Goal: Navigation & Orientation: Find specific page/section

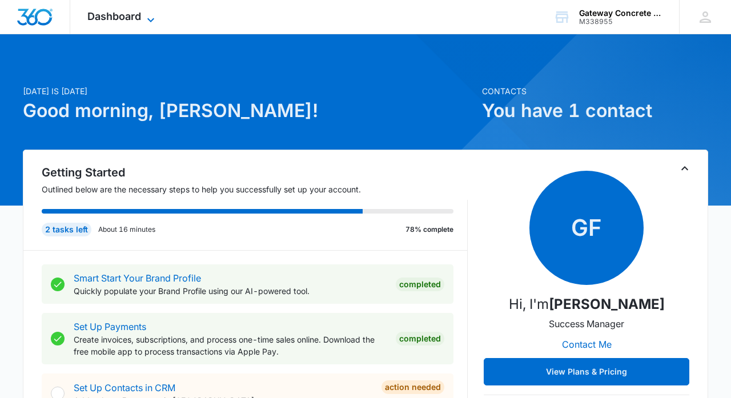
click at [152, 20] on icon at bounding box center [150, 20] width 7 height 4
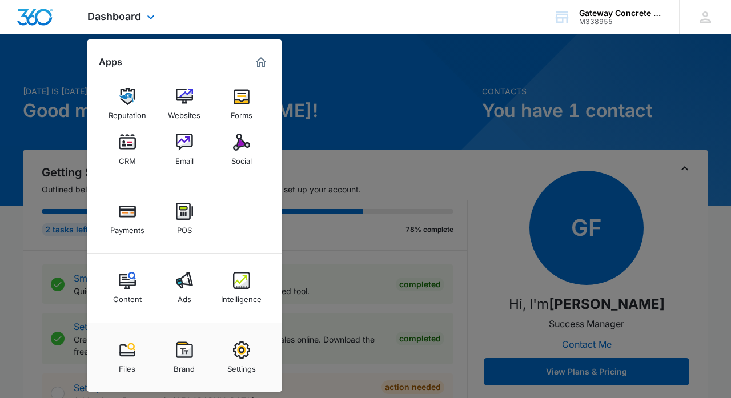
scroll to position [2, 0]
click at [193, 354] on link "Brand" at bounding box center [184, 357] width 43 height 43
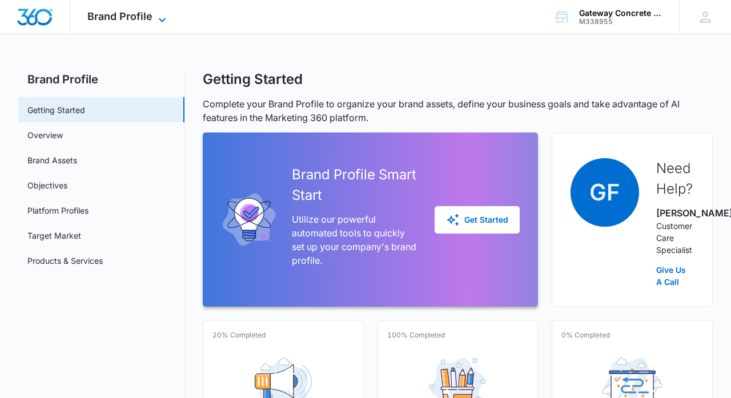
click at [162, 17] on icon at bounding box center [162, 20] width 14 height 14
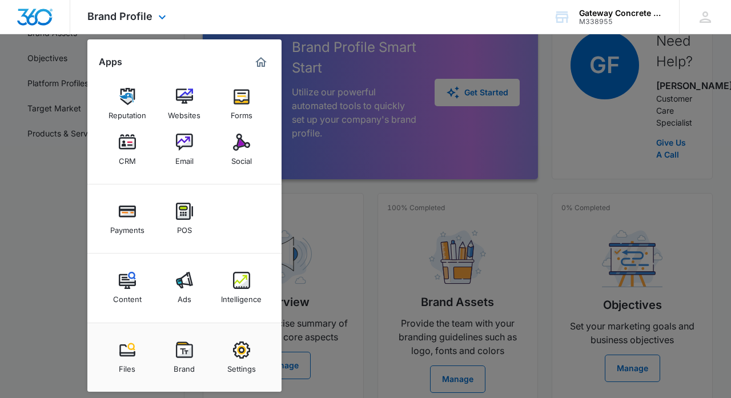
scroll to position [127, 0]
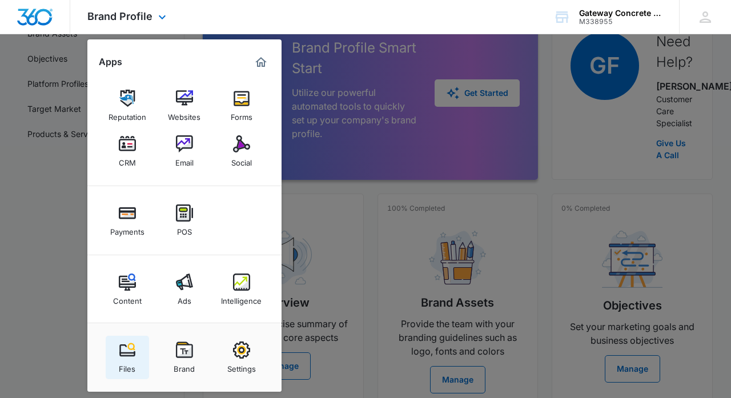
click at [123, 354] on img at bounding box center [127, 350] width 17 height 17
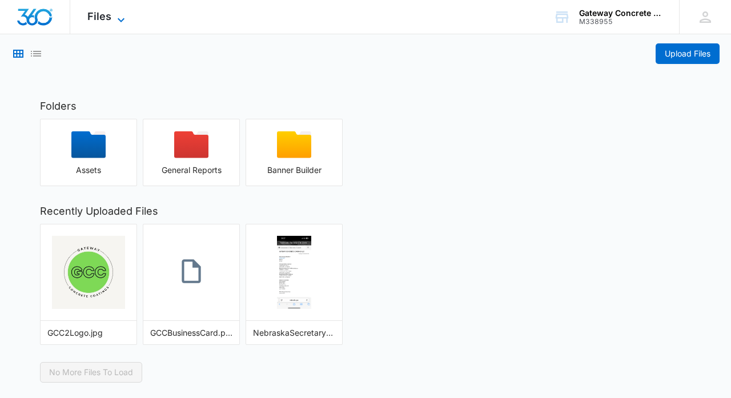
click at [116, 18] on icon at bounding box center [121, 20] width 14 height 14
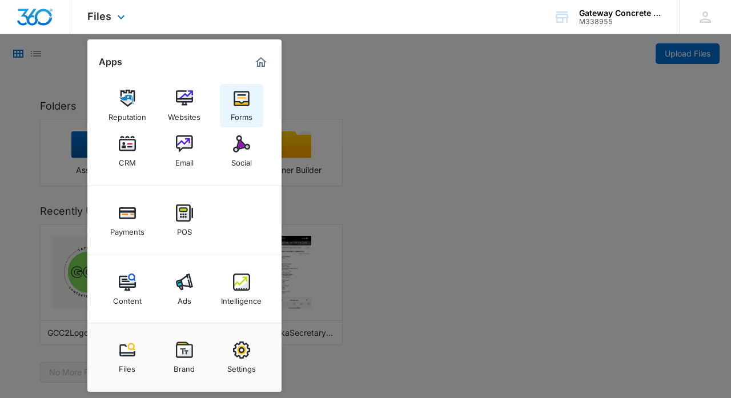
click at [241, 102] on img at bounding box center [241, 98] width 17 height 17
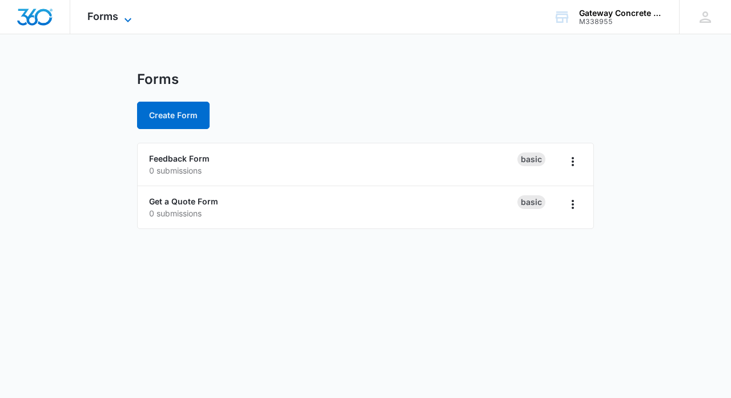
click at [128, 17] on icon at bounding box center [128, 20] width 14 height 14
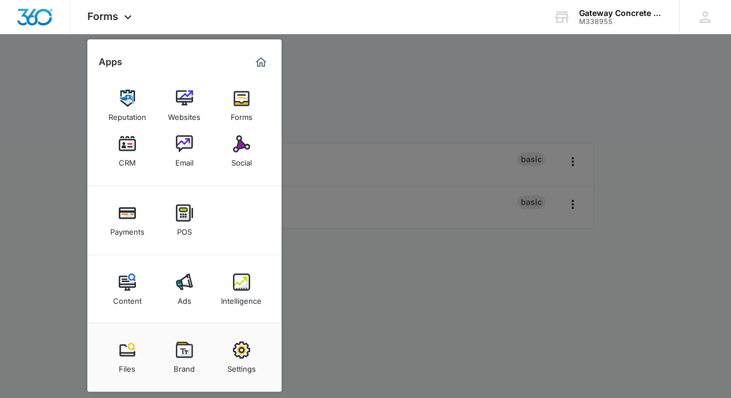
click at [332, 91] on div at bounding box center [365, 199] width 731 height 398
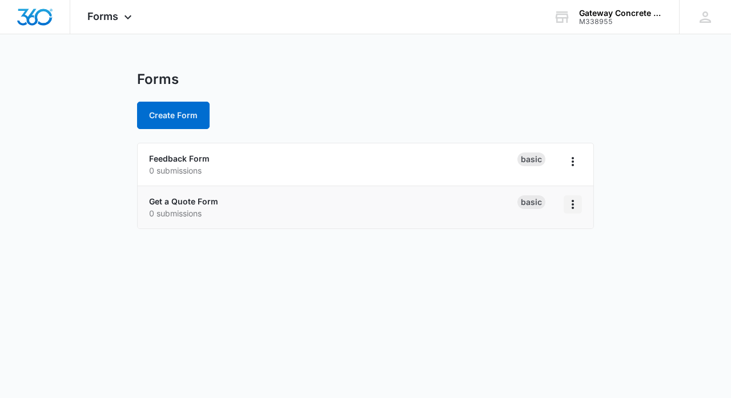
click at [573, 207] on icon "Overflow Menu" at bounding box center [573, 205] width 14 height 14
click at [204, 200] on link "Get a Quote Form" at bounding box center [183, 201] width 69 height 10
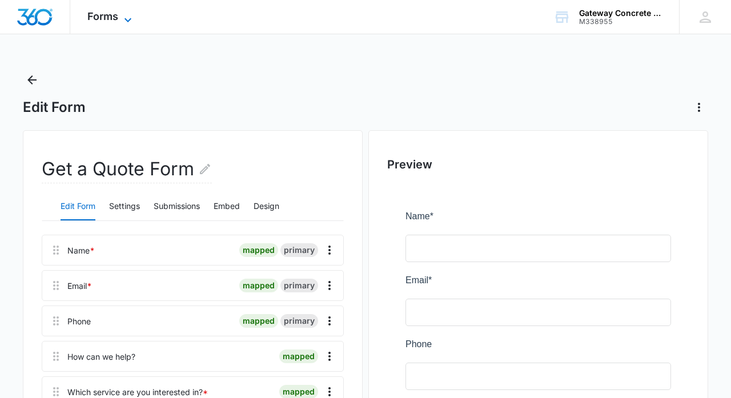
click at [128, 18] on icon at bounding box center [128, 20] width 14 height 14
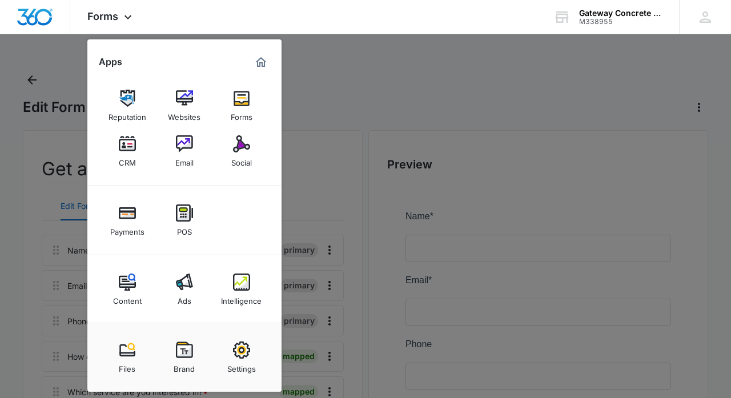
click at [294, 49] on div at bounding box center [365, 199] width 731 height 398
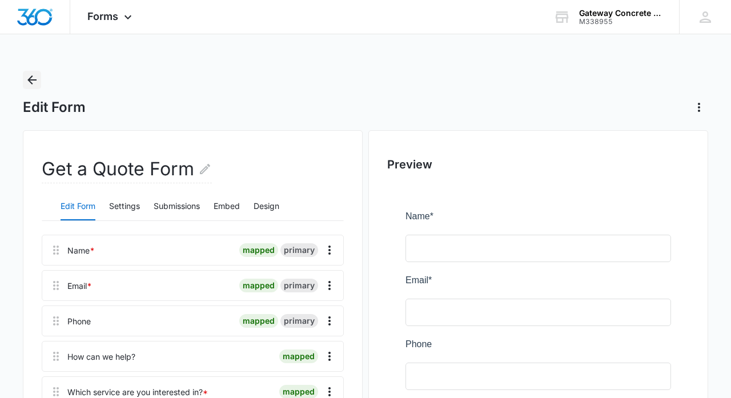
click at [30, 81] on icon "Back" at bounding box center [31, 79] width 9 height 9
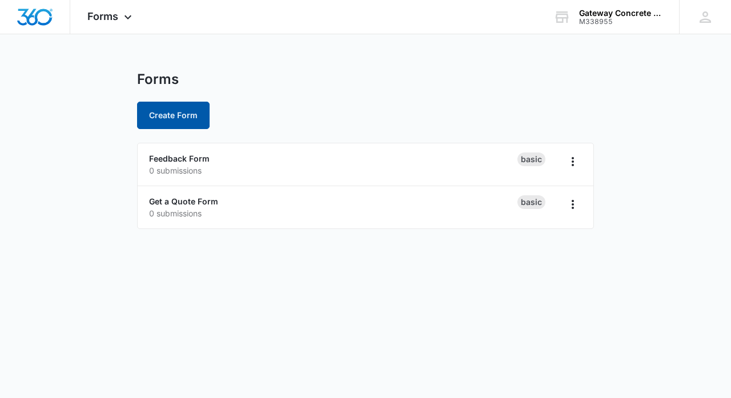
click at [184, 116] on button "Create Form" at bounding box center [173, 115] width 73 height 27
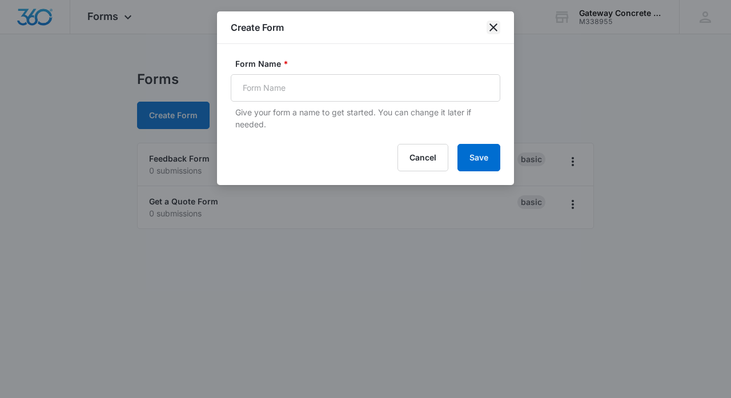
click at [495, 24] on icon "close" at bounding box center [494, 28] width 14 height 14
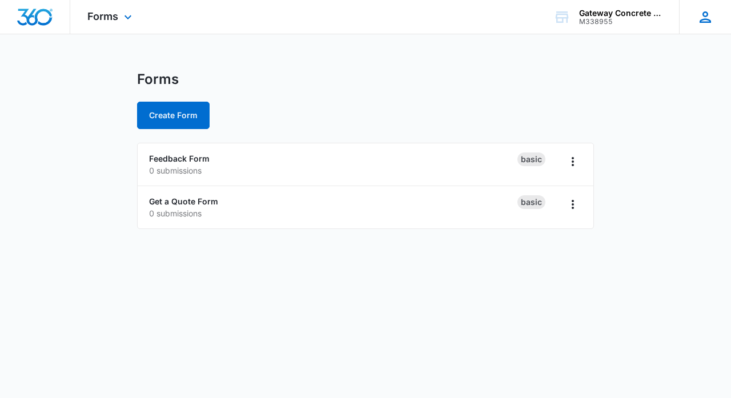
click at [710, 20] on icon at bounding box center [705, 16] width 11 height 11
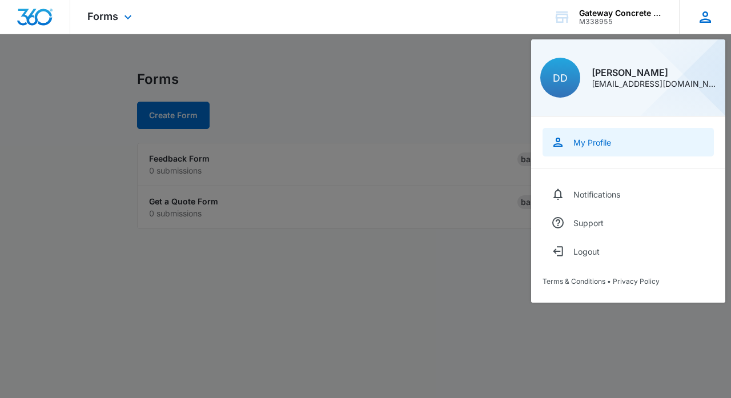
click at [597, 143] on div "My Profile" at bounding box center [592, 143] width 38 height 10
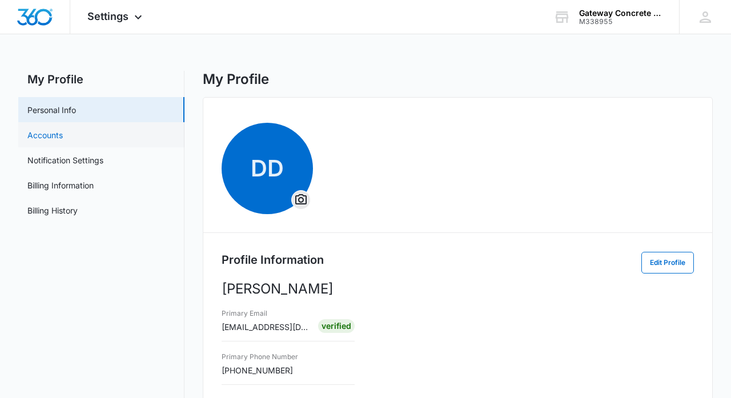
click at [54, 135] on link "Accounts" at bounding box center [44, 135] width 35 height 12
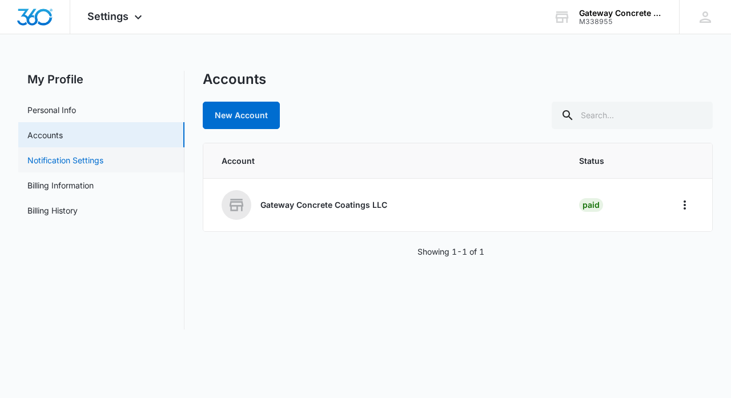
click at [83, 162] on link "Notification Settings" at bounding box center [65, 160] width 76 height 12
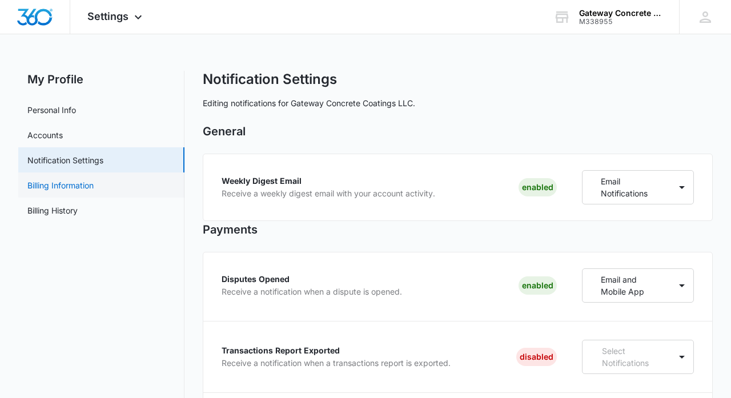
click at [86, 184] on link "Billing Information" at bounding box center [60, 185] width 66 height 12
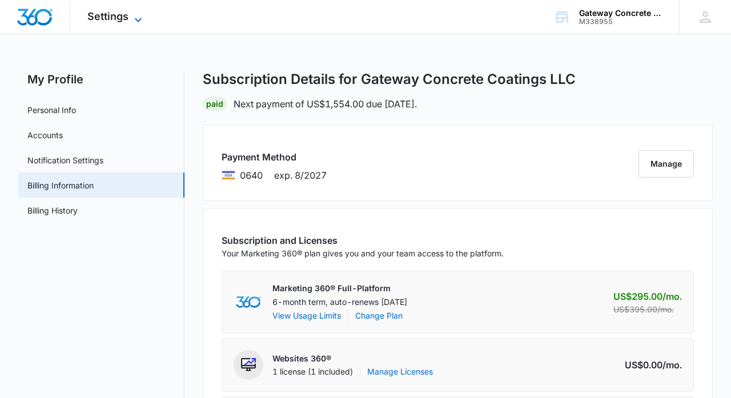
click at [138, 19] on icon at bounding box center [138, 20] width 14 height 14
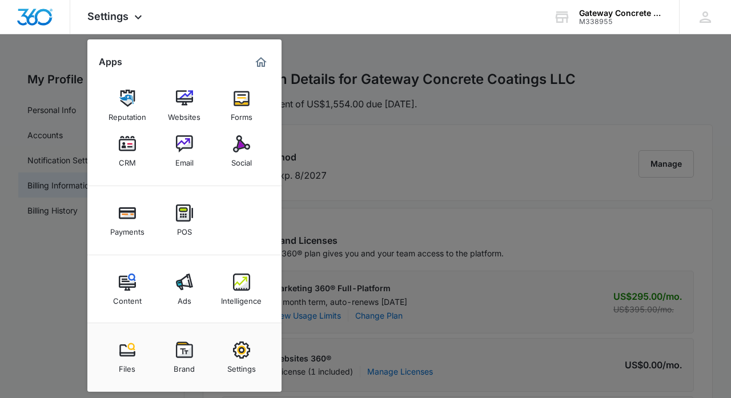
click at [43, 57] on div at bounding box center [365, 199] width 731 height 398
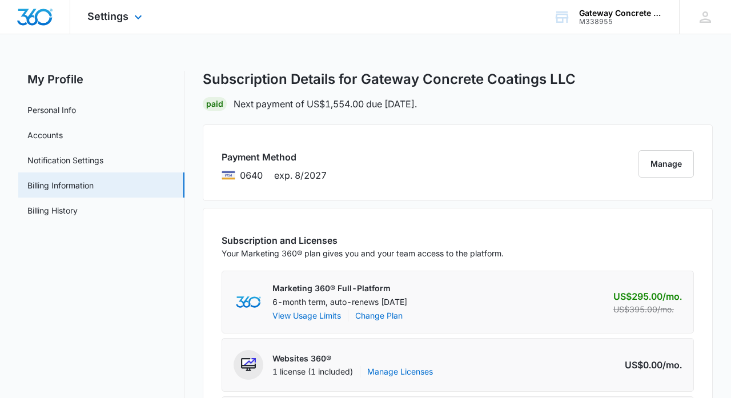
click at [49, 17] on img "Dashboard" at bounding box center [35, 17] width 37 height 17
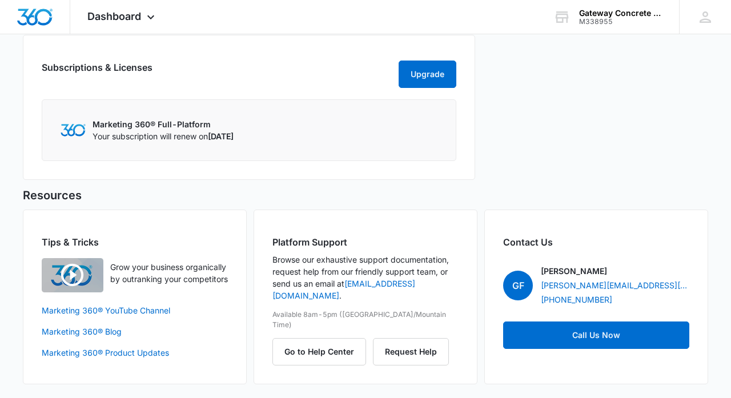
scroll to position [894, 0]
click at [299, 338] on button "Go to Help Center" at bounding box center [319, 351] width 94 height 27
